Goal: Task Accomplishment & Management: Complete application form

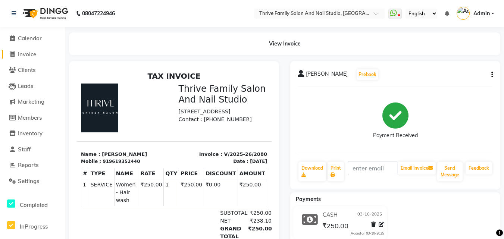
click at [28, 56] on span "Invoice" at bounding box center [27, 54] width 18 height 7
select select "service"
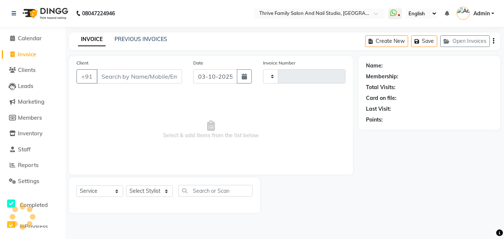
type input "2081"
select select "5990"
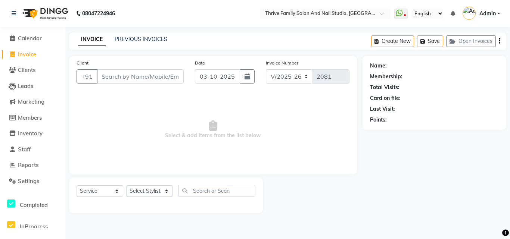
click at [125, 72] on input "Client" at bounding box center [140, 76] width 87 height 14
click at [126, 79] on input "Client" at bounding box center [140, 76] width 87 height 14
type input "9660707739"
click at [168, 73] on span "Add Client" at bounding box center [164, 76] width 29 height 7
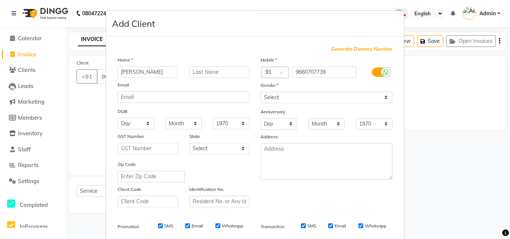
type input "[PERSON_NAME]"
click at [361, 96] on select "Select [DEMOGRAPHIC_DATA] [DEMOGRAPHIC_DATA] Other Prefer Not To Say" at bounding box center [326, 98] width 132 height 12
select select "[DEMOGRAPHIC_DATA]"
click at [260, 92] on select "Select [DEMOGRAPHIC_DATA] [DEMOGRAPHIC_DATA] Other Prefer Not To Say" at bounding box center [326, 98] width 132 height 12
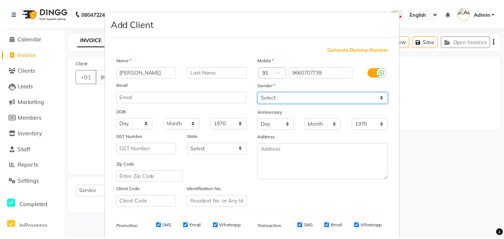
scroll to position [105, 0]
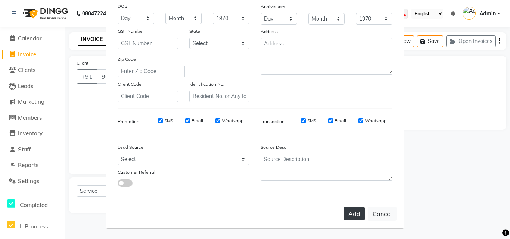
click at [347, 214] on button "Add" at bounding box center [354, 213] width 21 height 13
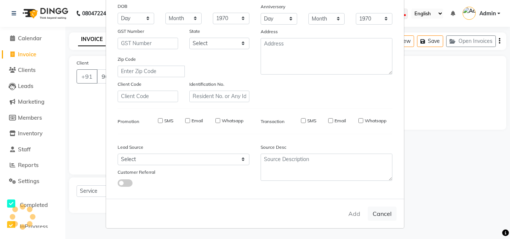
select select
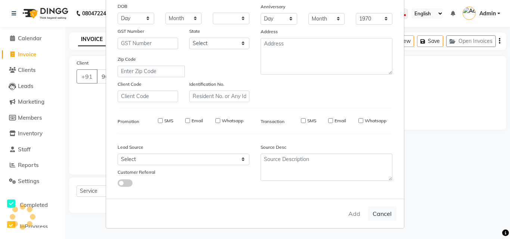
select select
checkbox input "false"
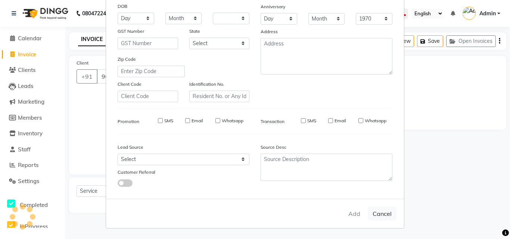
checkbox input "false"
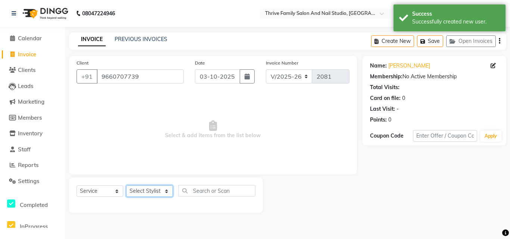
click at [163, 185] on select "Select Stylist [PERSON_NAME] [PERSON_NAME] [PERSON_NAME] Manager [PERSON_NAME] …" at bounding box center [149, 191] width 47 height 12
select select "43275"
click at [126, 185] on select "Select Stylist [PERSON_NAME] [PERSON_NAME] [PERSON_NAME] Manager [PERSON_NAME] …" at bounding box center [149, 191] width 47 height 12
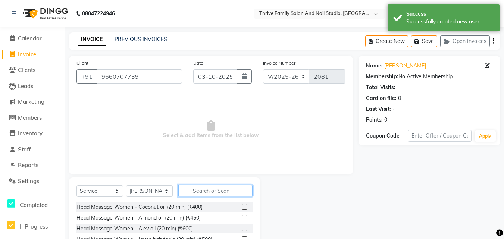
click at [199, 190] on input "text" at bounding box center [215, 191] width 74 height 12
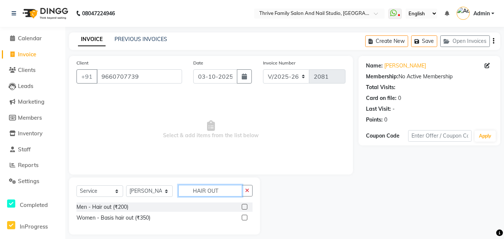
type input "HAIR OUT"
click at [245, 205] on label at bounding box center [245, 207] width 6 height 6
click at [245, 205] on input "checkbox" at bounding box center [244, 207] width 5 height 5
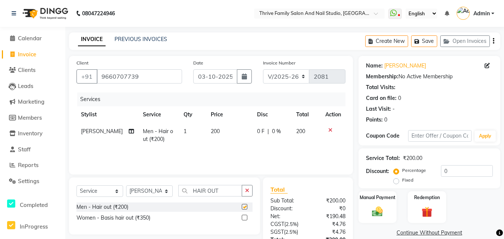
checkbox input "false"
click at [248, 191] on icon "button" at bounding box center [247, 190] width 4 height 5
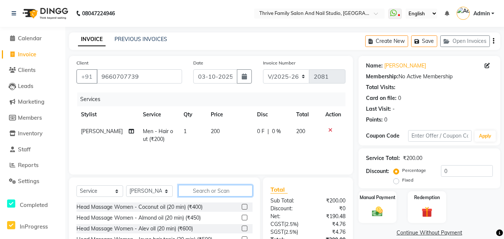
click at [248, 191] on input "text" at bounding box center [215, 191] width 74 height 12
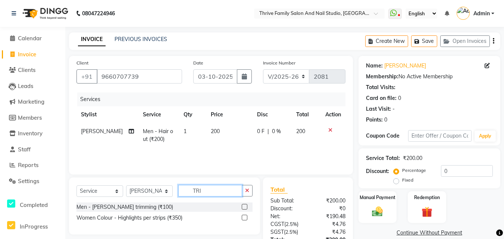
type input "TRI"
click at [242, 206] on label at bounding box center [245, 207] width 6 height 6
click at [242, 206] on input "checkbox" at bounding box center [244, 207] width 5 height 5
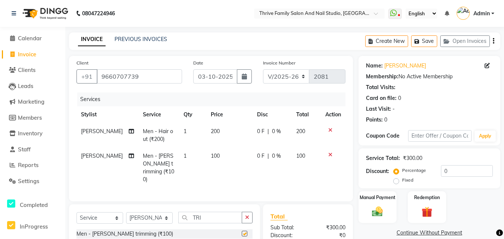
checkbox input "false"
click at [381, 209] on img at bounding box center [378, 211] width 18 height 13
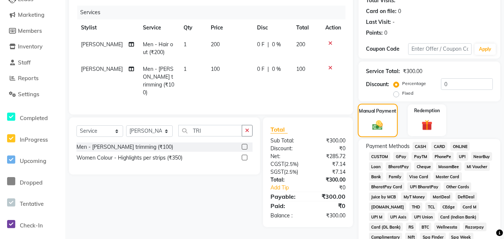
scroll to position [87, 0]
click at [414, 156] on span "PayTM" at bounding box center [420, 156] width 18 height 9
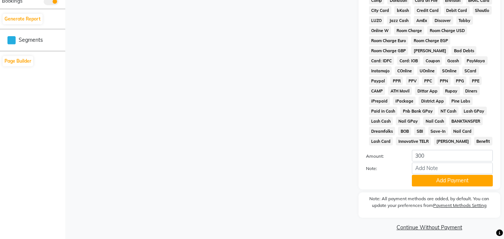
scroll to position [356, 0]
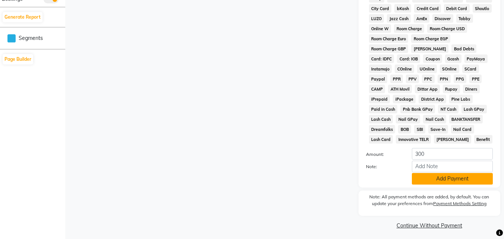
click at [434, 178] on button "Add Payment" at bounding box center [452, 179] width 81 height 12
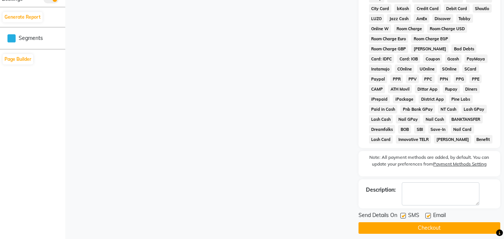
click at [435, 225] on button "Checkout" at bounding box center [430, 228] width 142 height 12
